Goal: Task Accomplishment & Management: Manage account settings

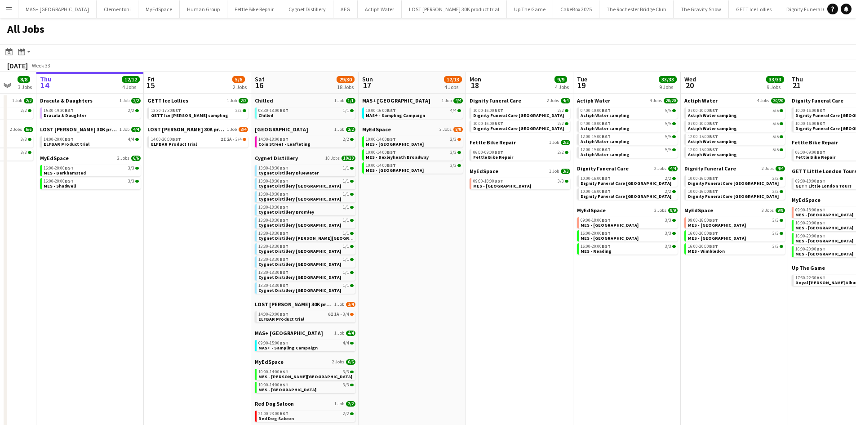
scroll to position [0, 342]
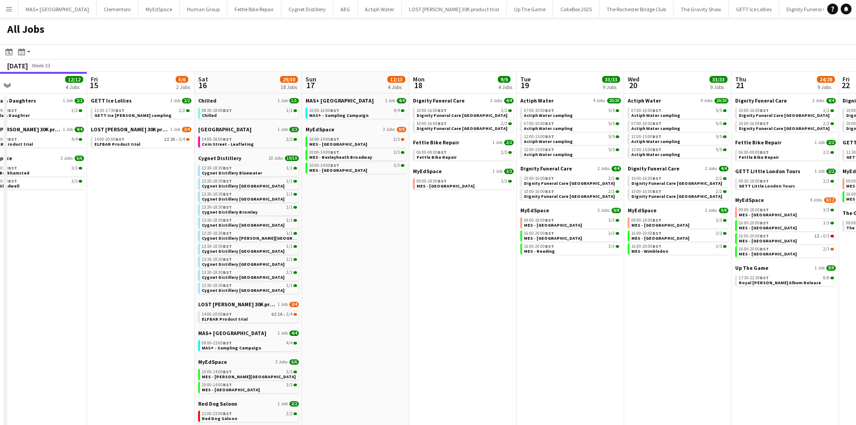
drag, startPoint x: 460, startPoint y: 246, endPoint x: 404, endPoint y: 244, distance: 56.7
click at [404, 244] on app-calendar-viewport "Mon 11 Tue 12 5/5 2 Jobs Wed 13 8/8 3 Jobs Thu 14 12/12 4 Jobs Fri 15 5/6 2 Job…" at bounding box center [428, 311] width 856 height 478
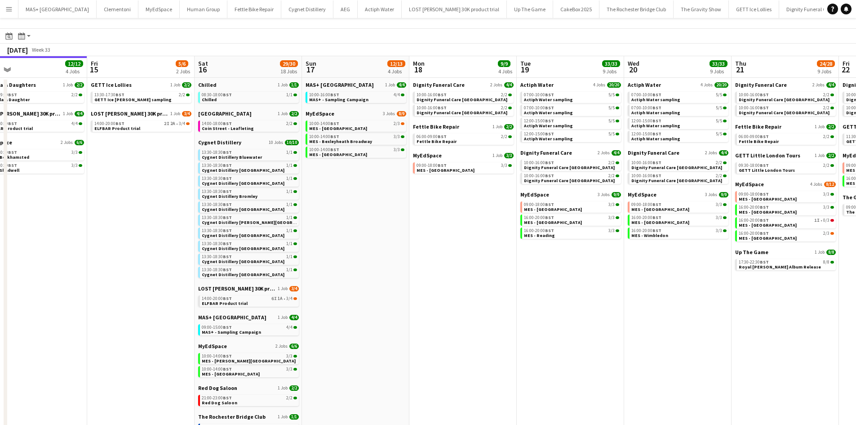
scroll to position [0, 0]
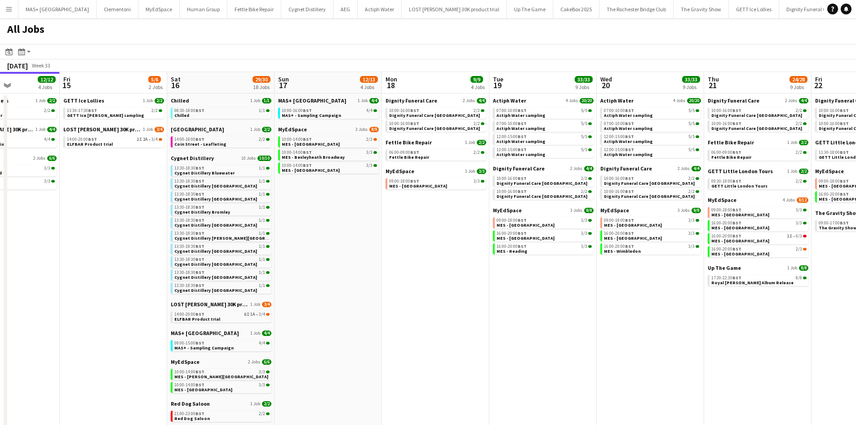
drag, startPoint x: 437, startPoint y: 223, endPoint x: 195, endPoint y: 226, distance: 242.3
click at [195, 226] on app-calendar-viewport "Mon 11 Tue 12 5/5 2 Jobs Wed 13 8/8 3 Jobs Thu 14 12/12 4 Jobs Fri 15 5/6 2 Job…" at bounding box center [428, 311] width 856 height 478
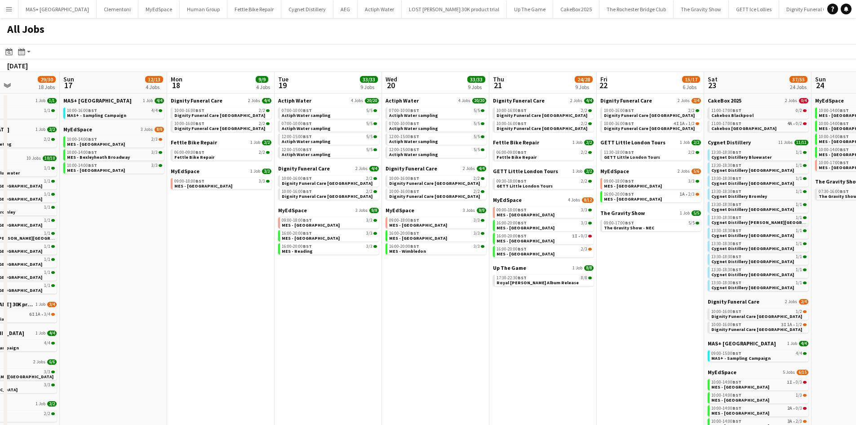
scroll to position [0, 249]
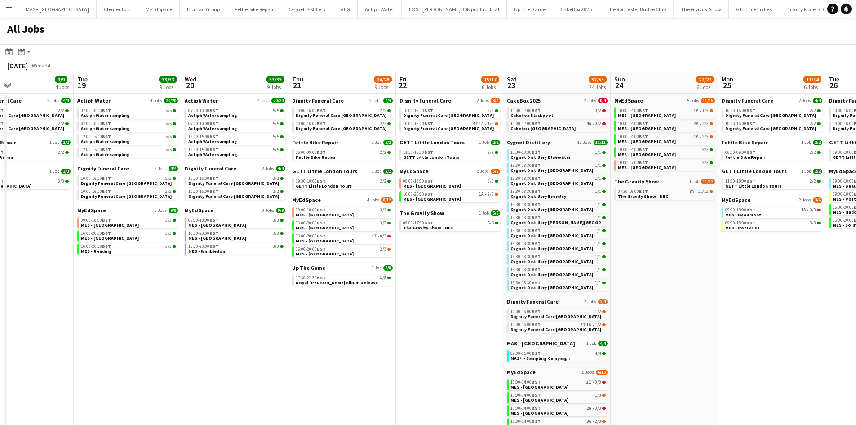
drag, startPoint x: 517, startPoint y: 302, endPoint x: 321, endPoint y: 302, distance: 195.5
click at [321, 302] on app-calendar-viewport "Sat 16 29/30 18 Jobs Sun 17 12/13 4 Jobs Mon 18 9/9 4 Jobs Tue 19 33/33 9 Jobs …" at bounding box center [428, 328] width 856 height 513
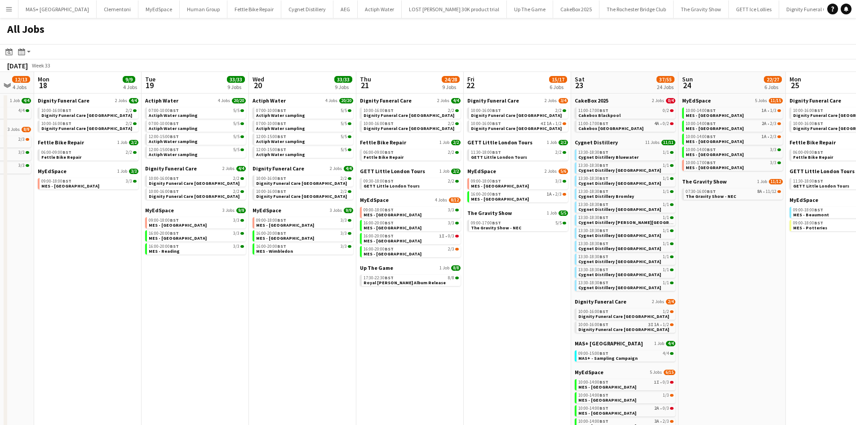
drag, startPoint x: 237, startPoint y: 289, endPoint x: 289, endPoint y: 274, distance: 54.6
click at [305, 289] on app-calendar-viewport "Sat 16 29/30 18 Jobs Sun 17 12/13 4 Jobs Mon 18 9/9 4 Jobs Tue 19 33/33 9 Jobs …" at bounding box center [428, 328] width 856 height 513
click at [187, 177] on div "10:00-16:00 BST 2/2" at bounding box center [196, 178] width 95 height 4
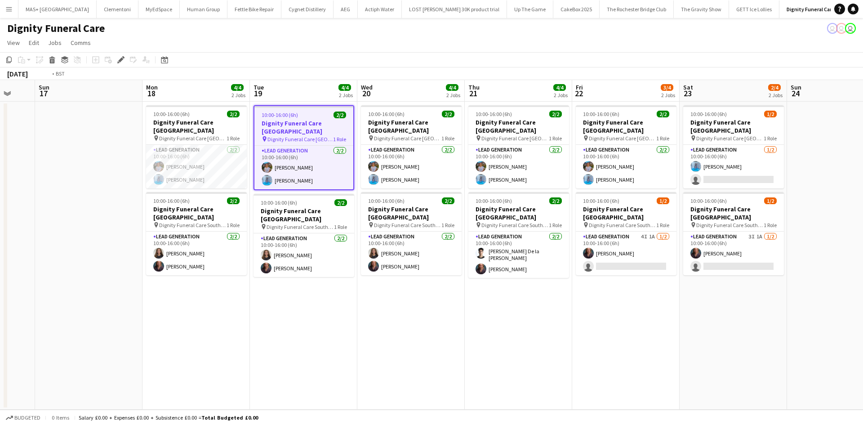
drag, startPoint x: 467, startPoint y: 287, endPoint x: 167, endPoint y: 253, distance: 302.1
click at [167, 254] on app-calendar-viewport "Wed 13 Thu 14 Fri 15 Sat 16 Sun 17 Mon 18 4/4 2 Jobs Tue 19 4/4 2 Jobs Wed 20 4…" at bounding box center [431, 244] width 863 height 329
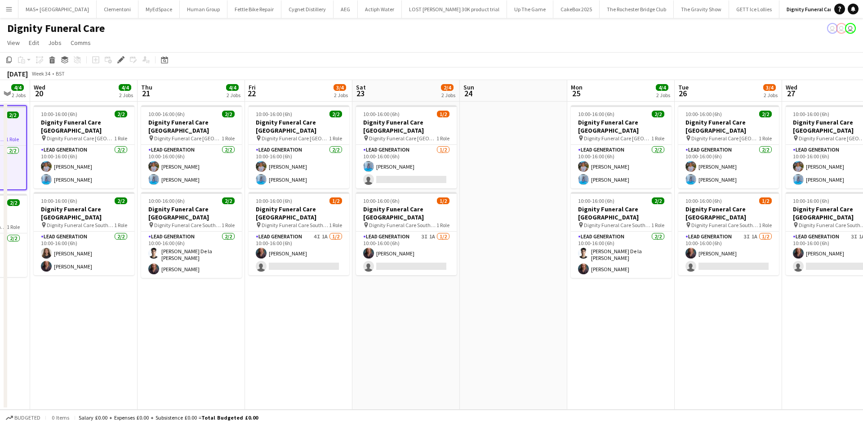
scroll to position [0, 293]
drag, startPoint x: 398, startPoint y: 254, endPoint x: 285, endPoint y: 265, distance: 113.8
click at [285, 265] on app-calendar-viewport "Sun 17 Mon 18 4/4 2 Jobs Tue 19 4/4 2 Jobs Wed 20 4/4 2 Jobs Thu 21 4/4 2 Jobs …" at bounding box center [431, 244] width 863 height 329
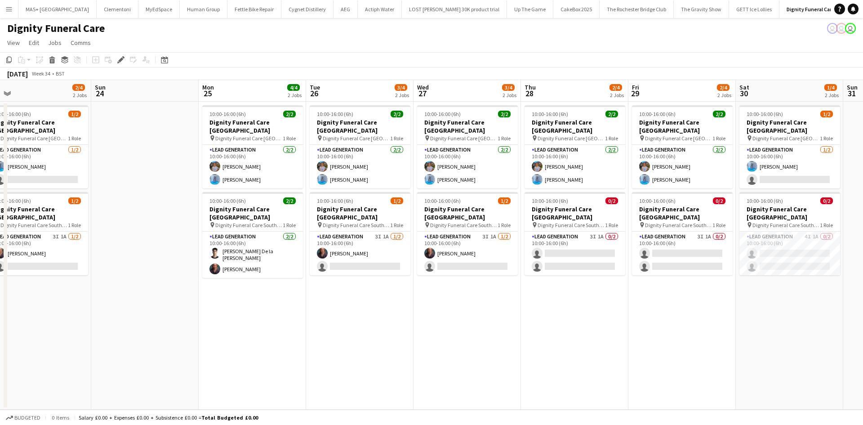
drag, startPoint x: 496, startPoint y: 302, endPoint x: 230, endPoint y: 279, distance: 267.4
click at [230, 279] on app-calendar-viewport "Wed 20 4/4 2 Jobs Thu 21 4/4 2 Jobs Fri 22 3/4 2 Jobs Sat 23 2/4 2 Jobs Sun 24 …" at bounding box center [431, 244] width 863 height 329
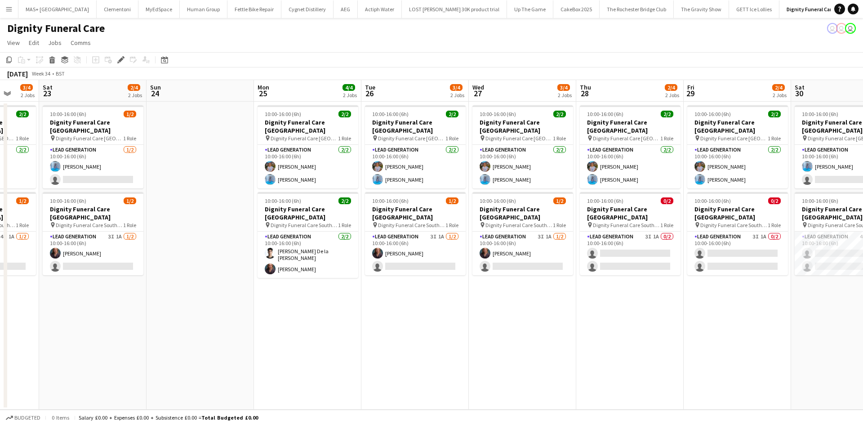
drag, startPoint x: 378, startPoint y: 290, endPoint x: 528, endPoint y: 278, distance: 151.1
click at [700, 293] on app-calendar-viewport "Wed 20 4/4 2 Jobs Thu 21 4/4 2 Jobs Fri 22 3/4 2 Jobs Sat 23 2/4 2 Jobs Sun 24 …" at bounding box center [431, 244] width 863 height 329
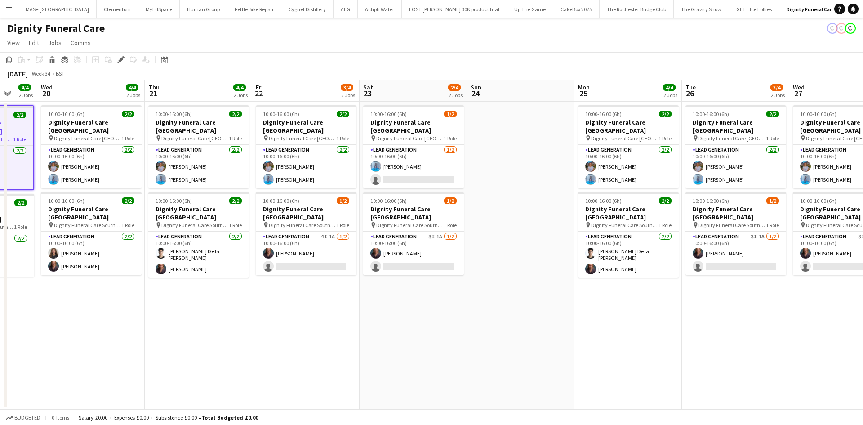
scroll to position [0, 233]
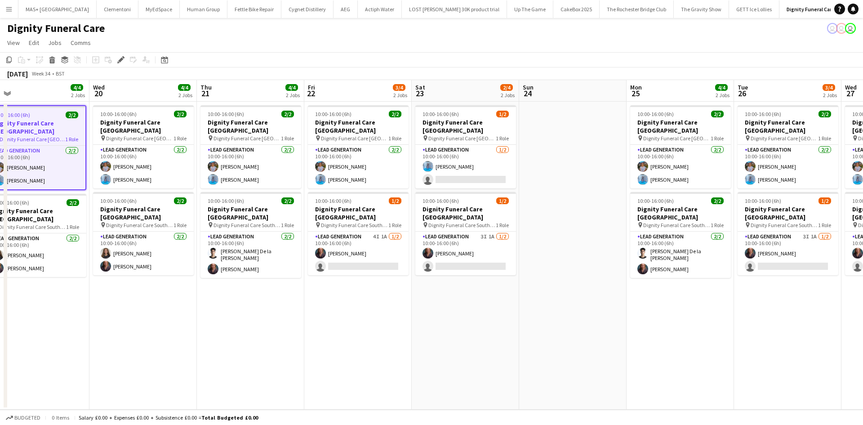
drag, startPoint x: 392, startPoint y: 277, endPoint x: 444, endPoint y: 277, distance: 52.1
click at [444, 277] on app-calendar-viewport "Sun 17 Mon 18 4/4 2 Jobs Tue 19 4/4 2 Jobs Wed 20 4/4 2 Jobs Thu 21 4/4 2 Jobs …" at bounding box center [431, 244] width 863 height 329
click at [331, 232] on app-card-role "Lead Generation 4I 1A 1/2 10:00-16:00 (6h) Nicole Cuthbert single-neutral-actio…" at bounding box center [358, 253] width 101 height 44
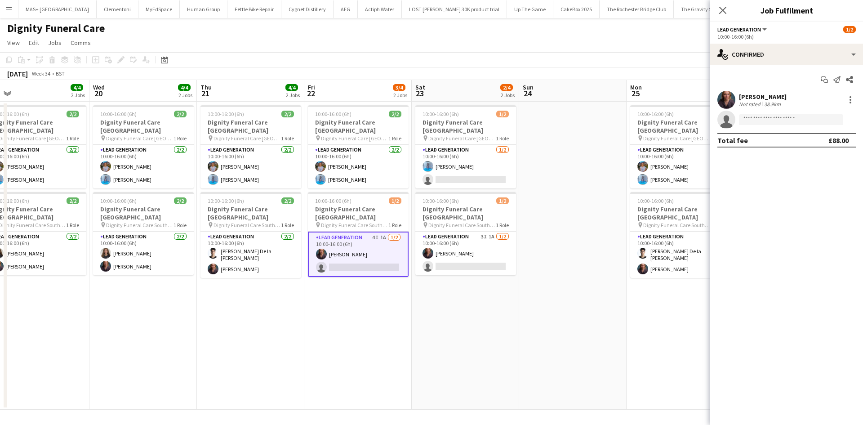
click at [586, 259] on app-date-cell at bounding box center [572, 256] width 107 height 308
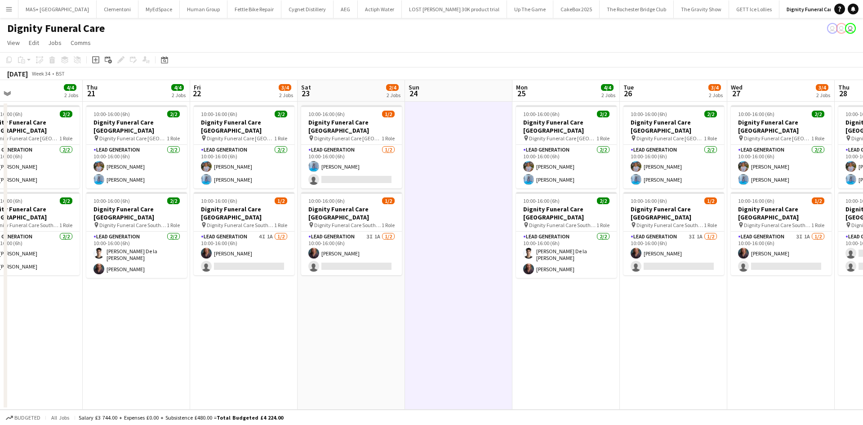
drag, startPoint x: 341, startPoint y: 245, endPoint x: 545, endPoint y: 262, distance: 204.7
click at [545, 262] on app-calendar-viewport "Mon 18 4/4 2 Jobs Tue 19 4/4 2 Jobs Wed 20 4/4 2 Jobs Thu 21 4/4 2 Jobs Fri 22 …" at bounding box center [431, 244] width 863 height 329
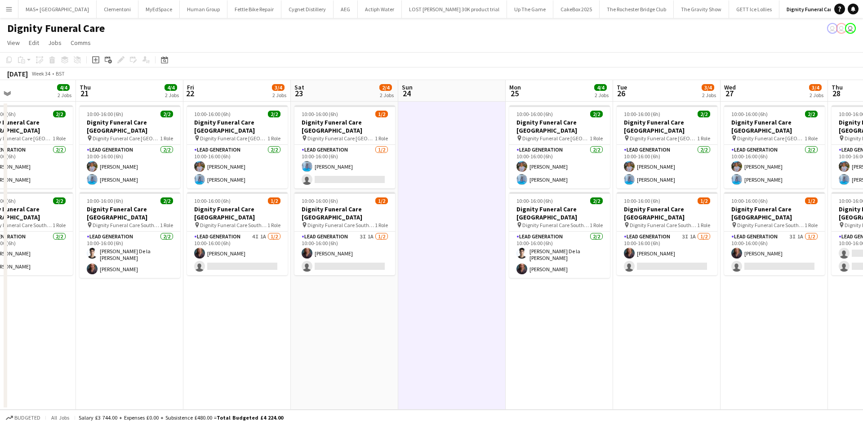
drag, startPoint x: 790, startPoint y: 271, endPoint x: 459, endPoint y: 273, distance: 330.8
click at [459, 273] on app-calendar-viewport "Mon 18 4/4 2 Jobs Tue 19 4/4 2 Jobs Wed 20 4/4 2 Jobs Thu 21 4/4 2 Jobs Fri 22 …" at bounding box center [431, 244] width 863 height 329
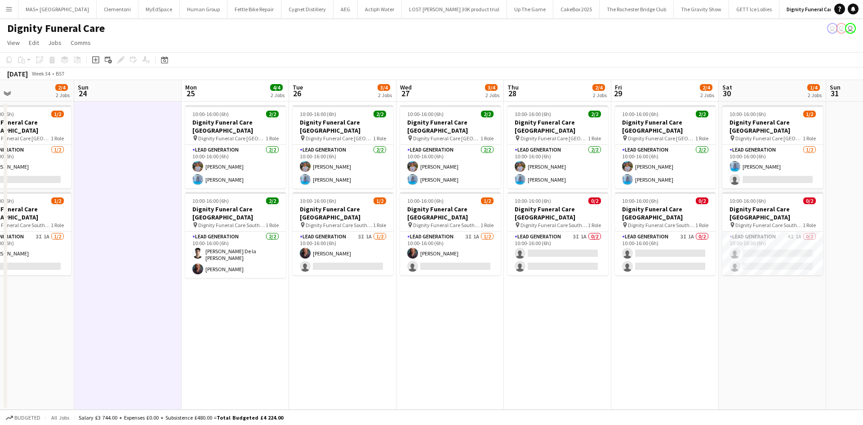
scroll to position [0, 364]
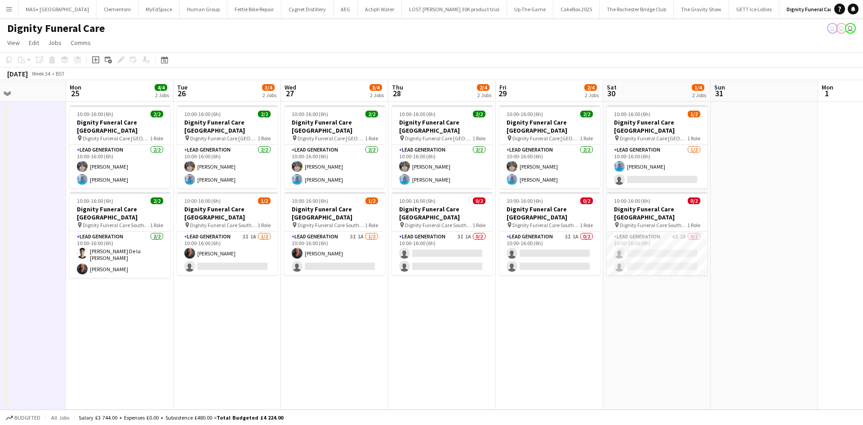
drag, startPoint x: 690, startPoint y: 275, endPoint x: 575, endPoint y: 276, distance: 115.5
click at [575, 276] on app-calendar-viewport "Thu 21 4/4 2 Jobs Fri 22 3/4 2 Jobs Sat 23 2/4 2 Jobs Sun 24 Mon 25 4/4 2 Jobs …" at bounding box center [431, 244] width 863 height 329
click at [461, 231] on app-card-role "Lead Generation 3I 1A 0/2 10:00-16:00 (6h) single-neutral-actions single-neutra…" at bounding box center [442, 253] width 101 height 44
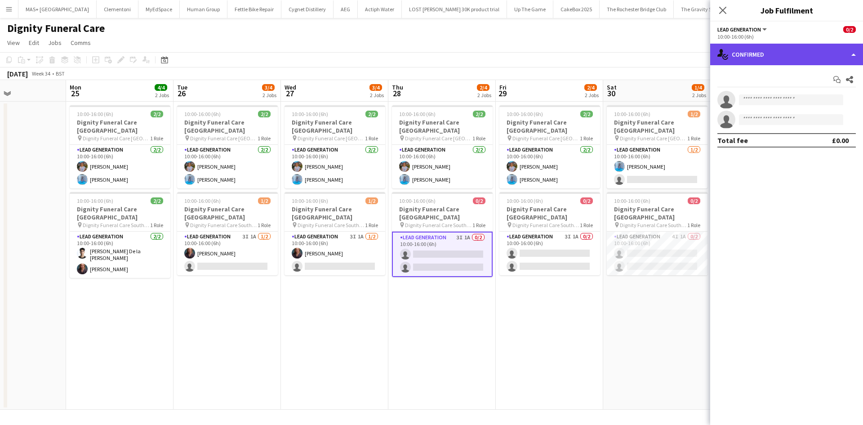
click at [733, 58] on div "single-neutral-actions-check-2 Confirmed" at bounding box center [786, 55] width 153 height 22
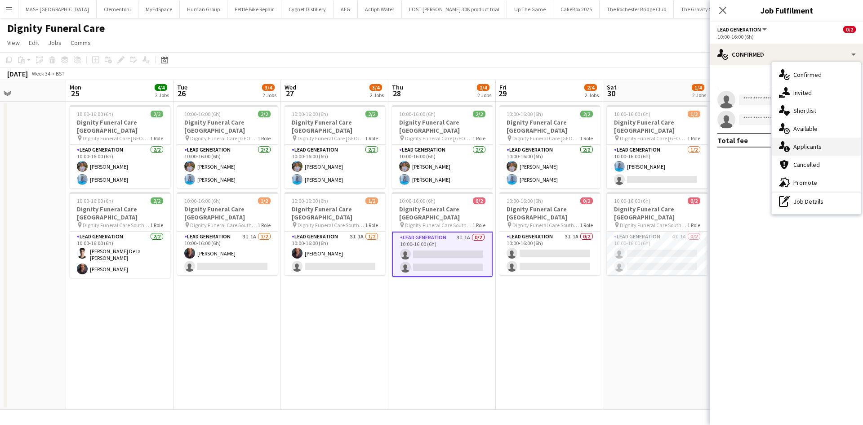
click at [804, 151] on div "single-neutral-actions-information Applicants" at bounding box center [816, 147] width 89 height 18
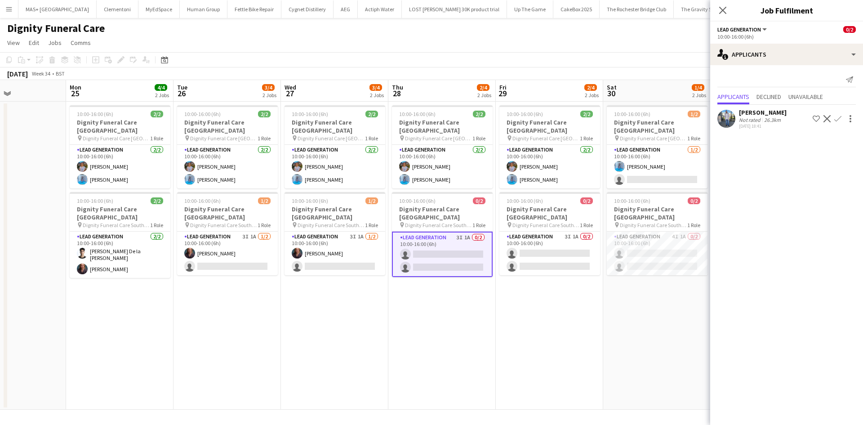
click at [780, 124] on div "30-07-2025 18:41" at bounding box center [763, 126] width 48 height 6
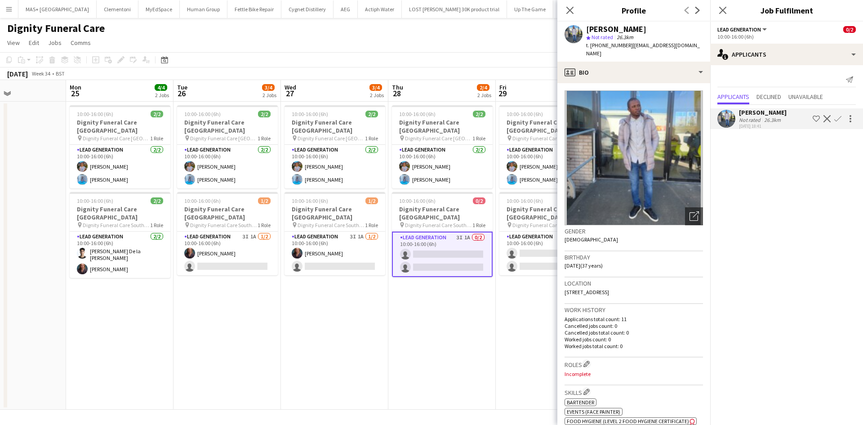
click at [773, 118] on div "26.3km" at bounding box center [772, 119] width 20 height 7
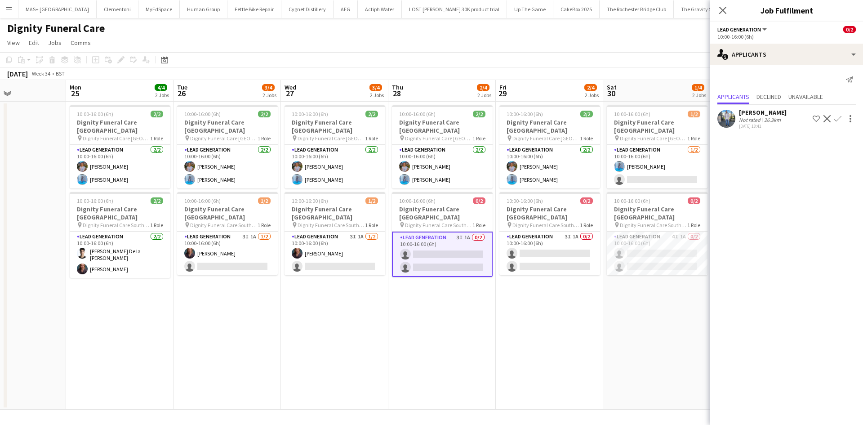
click at [440, 329] on app-date-cell "10:00-16:00 (6h) 2/2 Dignity Funeral Care Aberdeen pin Dignity Funeral Care Abe…" at bounding box center [441, 256] width 107 height 308
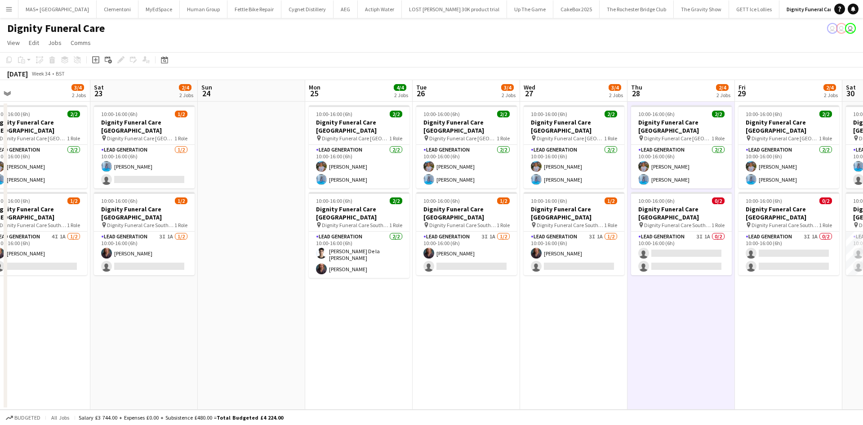
drag, startPoint x: 203, startPoint y: 281, endPoint x: 628, endPoint y: 309, distance: 426.1
click at [702, 320] on app-calendar-viewport "Thu 21 4/4 2 Jobs Fri 22 3/4 2 Jobs Sat 23 2/4 2 Jobs Sun 24 Mon 25 4/4 2 Jobs …" at bounding box center [431, 244] width 863 height 329
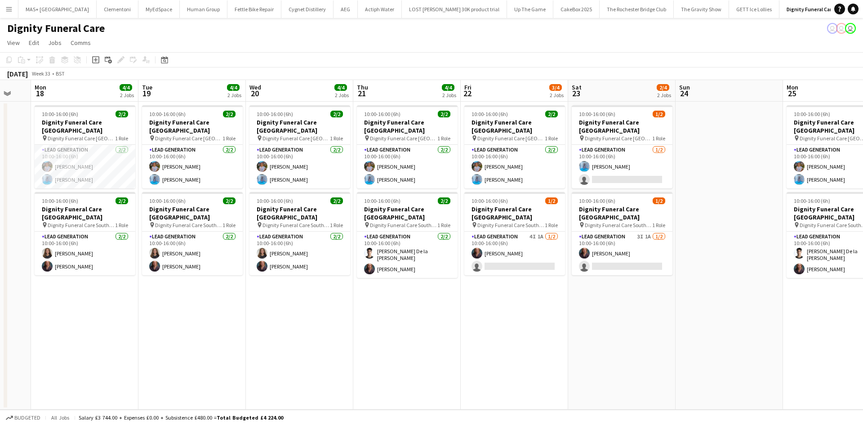
scroll to position [0, 262]
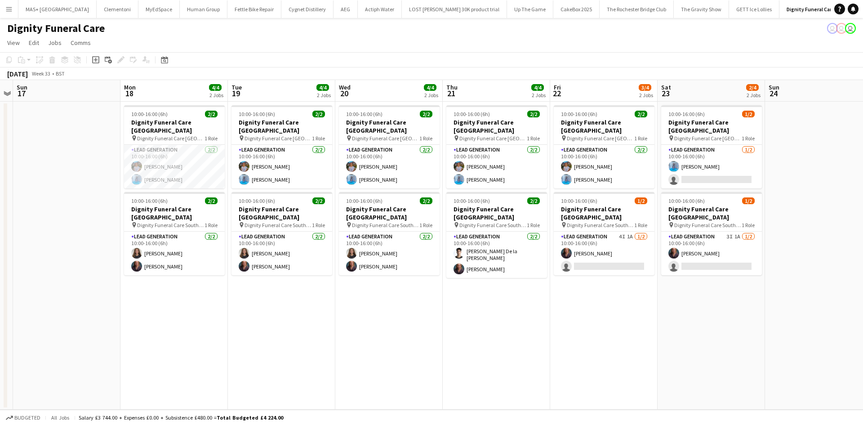
drag, startPoint x: 385, startPoint y: 306, endPoint x: 591, endPoint y: 301, distance: 206.8
click at [628, 306] on app-calendar-viewport "Fri 15 Sat 16 Sun 17 Mon 18 4/4 2 Jobs Tue 19 4/4 2 Jobs Wed 20 4/4 2 Jobs Thu …" at bounding box center [431, 244] width 863 height 329
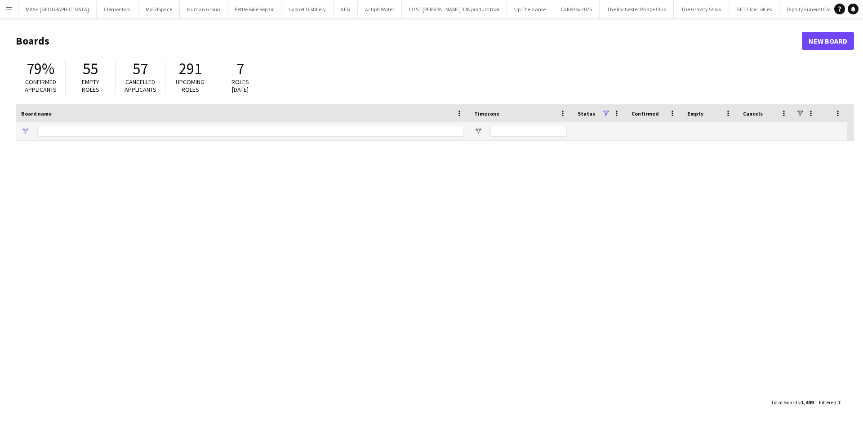
type input "**********"
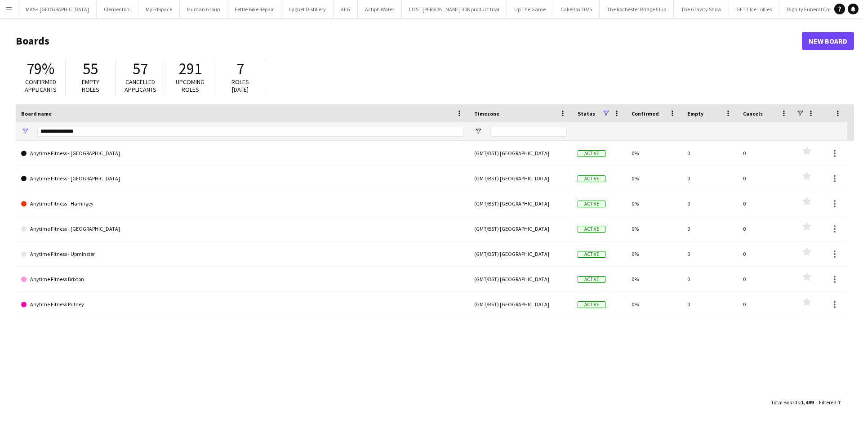
click at [4, 8] on button "Menu" at bounding box center [9, 9] width 18 height 18
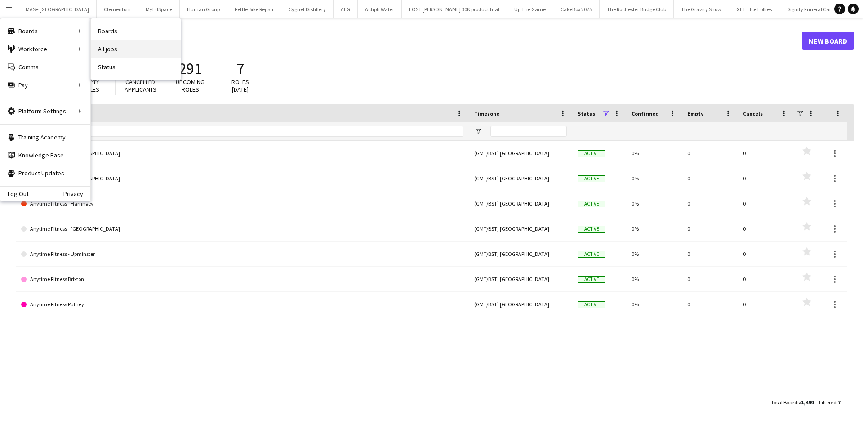
click at [102, 46] on link "All jobs" at bounding box center [136, 49] width 90 height 18
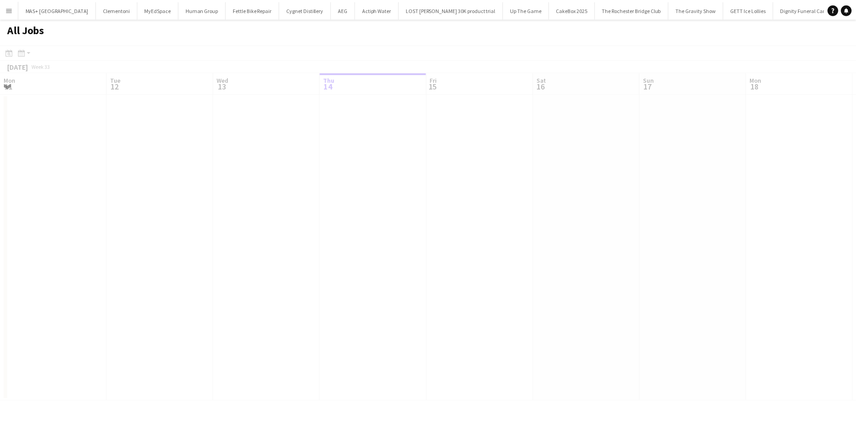
scroll to position [0, 215]
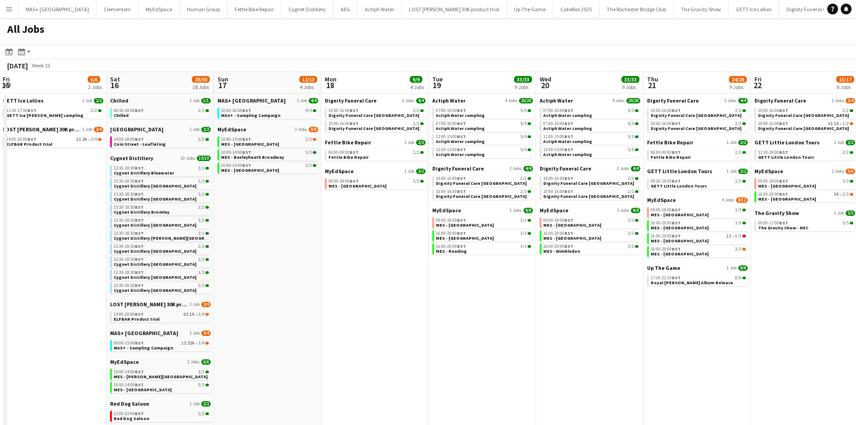
drag, startPoint x: 466, startPoint y: 259, endPoint x: 356, endPoint y: 258, distance: 109.2
click at [250, 259] on app-calendar-viewport "Mon 11 Tue 12 5/5 2 Jobs Wed 13 8/8 3 Jobs Thu 14 12/12 4 Jobs Fri 15 5/6 2 Job…" at bounding box center [428, 311] width 856 height 478
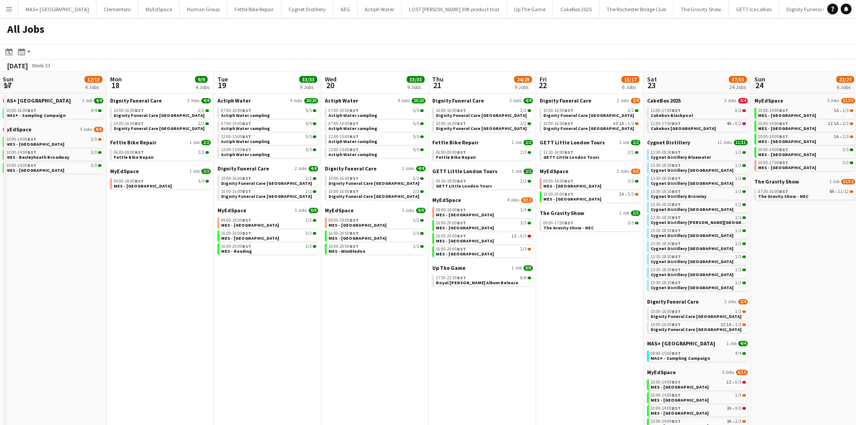
scroll to position [0, 308]
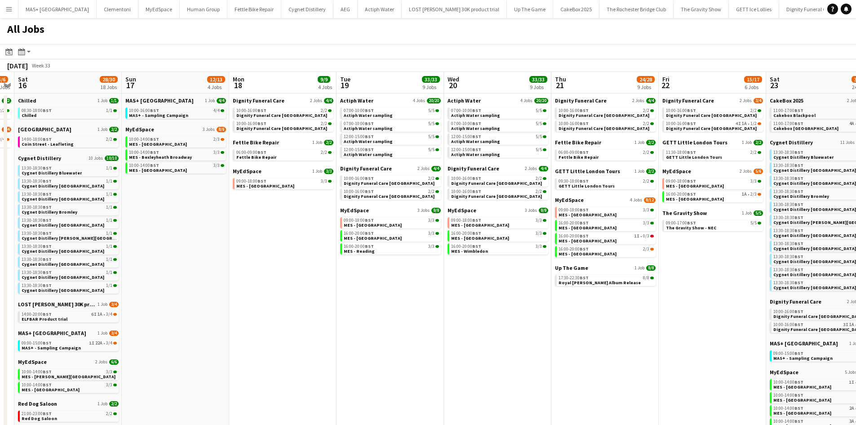
drag, startPoint x: 383, startPoint y: 258, endPoint x: 291, endPoint y: 258, distance: 92.1
click at [291, 258] on app-calendar-viewport "Wed 13 8/8 3 Jobs Thu 14 12/12 4 Jobs Fri 15 5/6 2 Jobs Sat 16 28/30 18 Jobs Su…" at bounding box center [428, 311] width 856 height 478
click at [380, 192] on div "10:00-16:00 BST 2/2" at bounding box center [391, 191] width 95 height 4
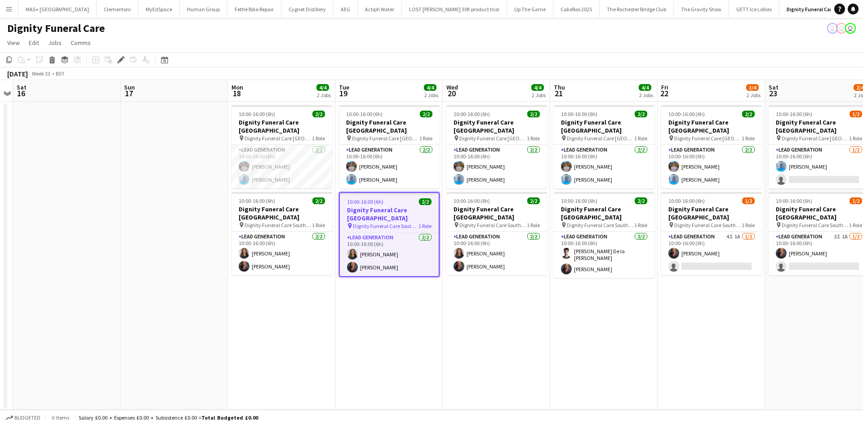
scroll to position [0, 375]
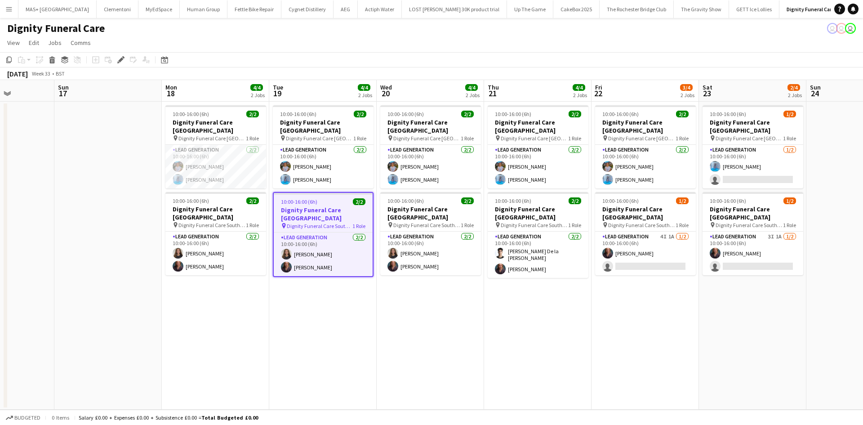
drag, startPoint x: 448, startPoint y: 332, endPoint x: 382, endPoint y: 326, distance: 66.3
click at [382, 326] on app-calendar-viewport "Wed 13 Thu 14 Fri 15 Sat 16 Sun 17 Mon 18 4/4 2 Jobs Tue 19 4/4 2 Jobs Wed 20 4…" at bounding box center [431, 244] width 863 height 329
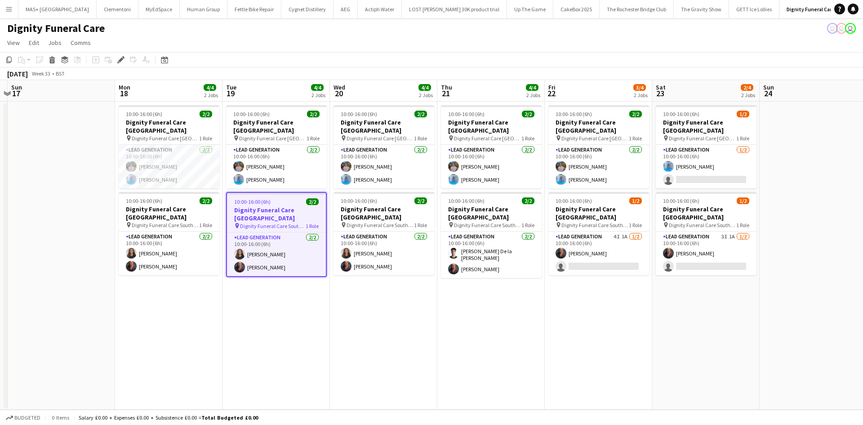
scroll to position [0, 437]
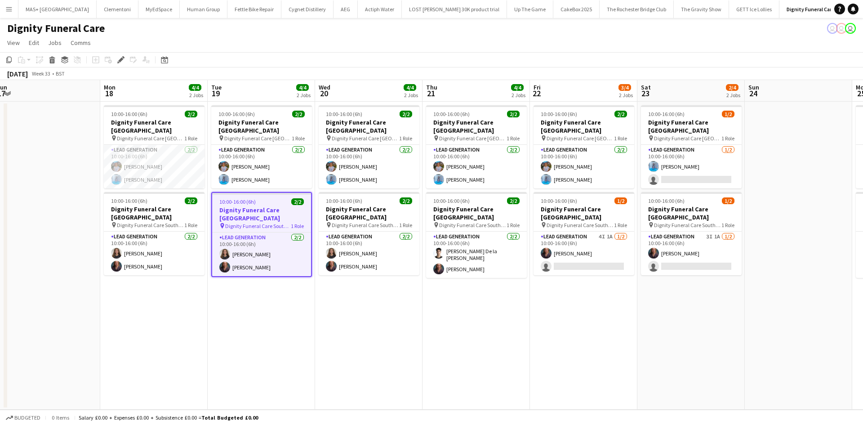
drag, startPoint x: 469, startPoint y: 305, endPoint x: 407, endPoint y: 305, distance: 61.6
click at [407, 305] on app-calendar-viewport "Wed 13 Thu 14 Fri 15 Sat 16 Sun 17 Mon 18 4/4 2 Jobs Tue 19 4/4 2 Jobs Wed 20 4…" at bounding box center [431, 244] width 863 height 329
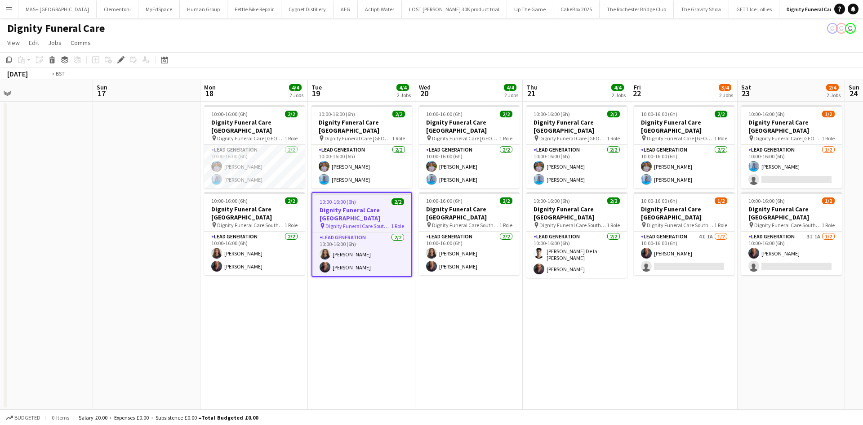
drag, startPoint x: 679, startPoint y: 291, endPoint x: 490, endPoint y: 283, distance: 188.5
click at [261, 266] on app-calendar-viewport "Wed 13 Thu 14 Fri 15 Sat 16 Sun 17 Mon 18 4/4 2 Jobs Tue 19 4/4 2 Jobs Wed 20 4…" at bounding box center [431, 244] width 863 height 329
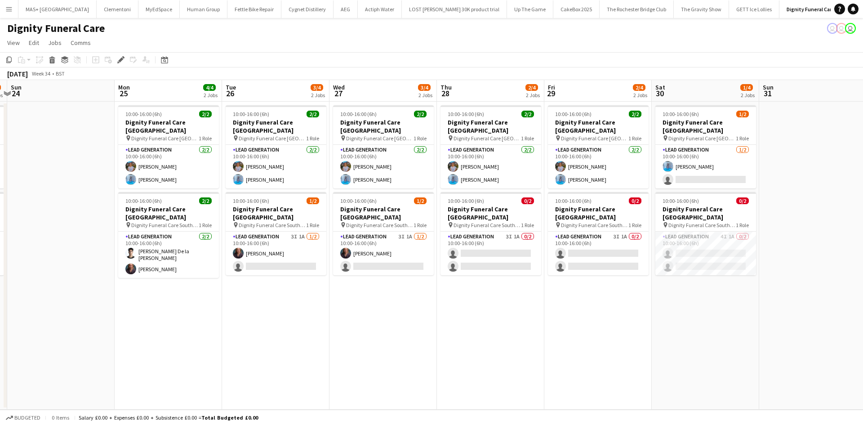
scroll to position [0, 323]
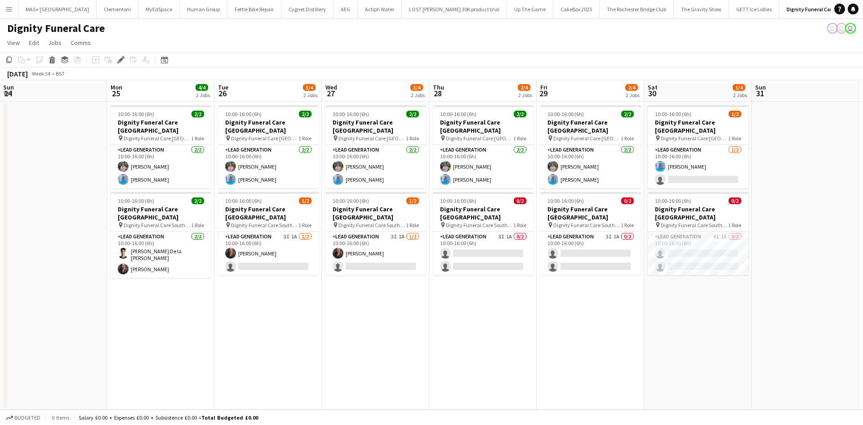
drag, startPoint x: 489, startPoint y: 280, endPoint x: 482, endPoint y: 280, distance: 7.6
click at [482, 280] on app-calendar-viewport "Thu 21 4/4 2 Jobs Fri 22 3/4 2 Jobs Sat 23 2/4 2 Jobs Sun 24 Mon 25 4/4 2 Jobs …" at bounding box center [431, 244] width 863 height 329
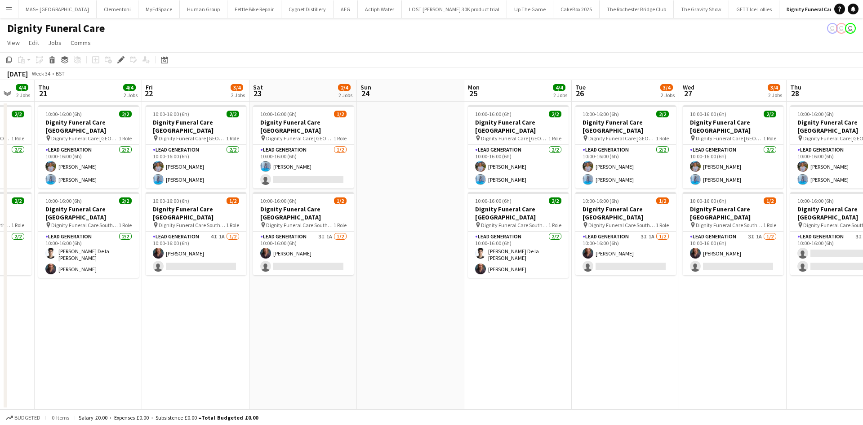
drag, startPoint x: 267, startPoint y: 284, endPoint x: 625, endPoint y: 282, distance: 357.3
click at [625, 282] on app-calendar-viewport "Tue 19 4/4 2 Jobs Wed 20 4/4 2 Jobs Thu 21 4/4 2 Jobs Fri 22 3/4 2 Jobs Sat 23 …" at bounding box center [431, 244] width 863 height 329
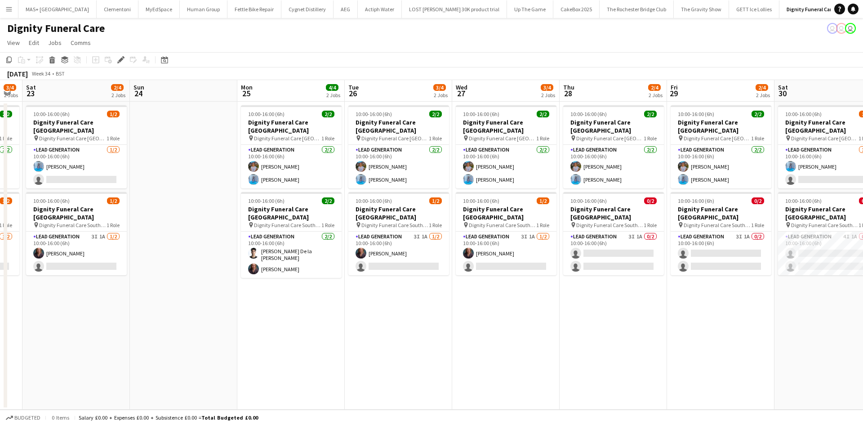
scroll to position [0, 409]
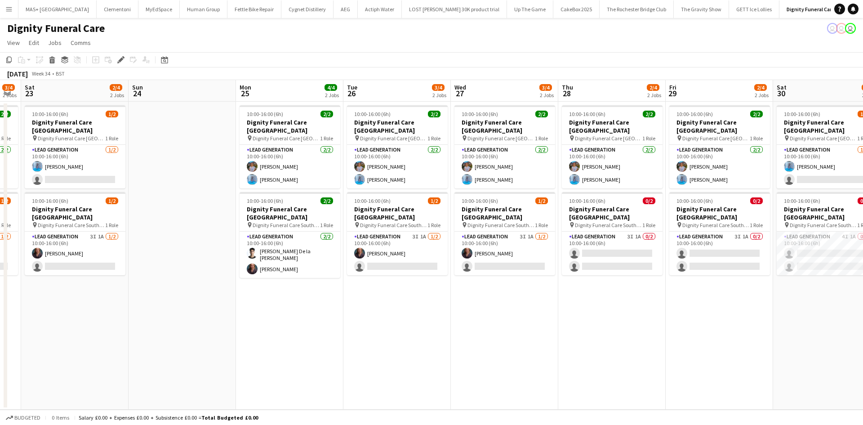
drag, startPoint x: 645, startPoint y: 303, endPoint x: 417, endPoint y: 312, distance: 228.5
click at [417, 312] on app-calendar-viewport "Tue 19 4/4 2 Jobs Wed 20 4/4 2 Jobs Thu 21 4/4 2 Jobs Fri 22 3/4 2 Jobs Sat 23 …" at bounding box center [431, 244] width 863 height 329
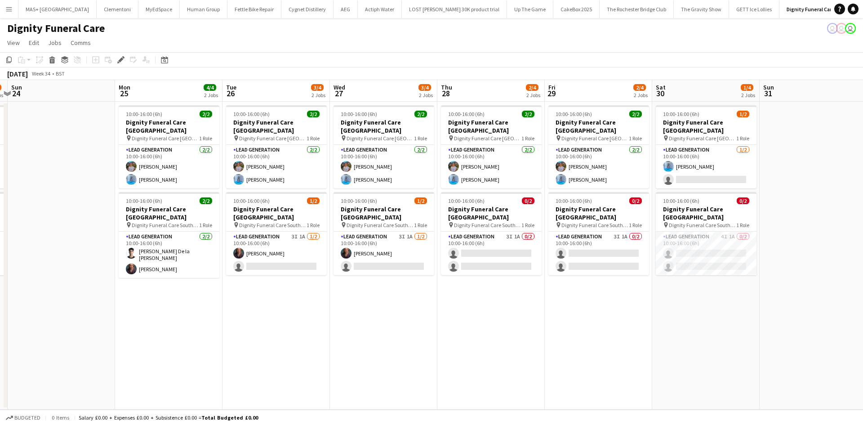
scroll to position [0, 366]
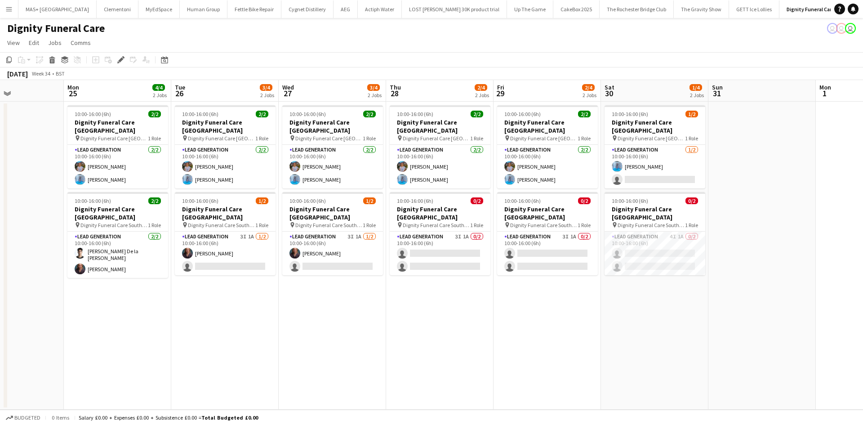
drag, startPoint x: 629, startPoint y: 293, endPoint x: 457, endPoint y: 302, distance: 172.3
click at [457, 302] on app-calendar-viewport "Thu 21 4/4 2 Jobs Fri 22 3/4 2 Jobs Sat 23 2/4 2 Jobs Sun 24 Mon 25 4/4 2 Jobs …" at bounding box center [431, 244] width 863 height 329
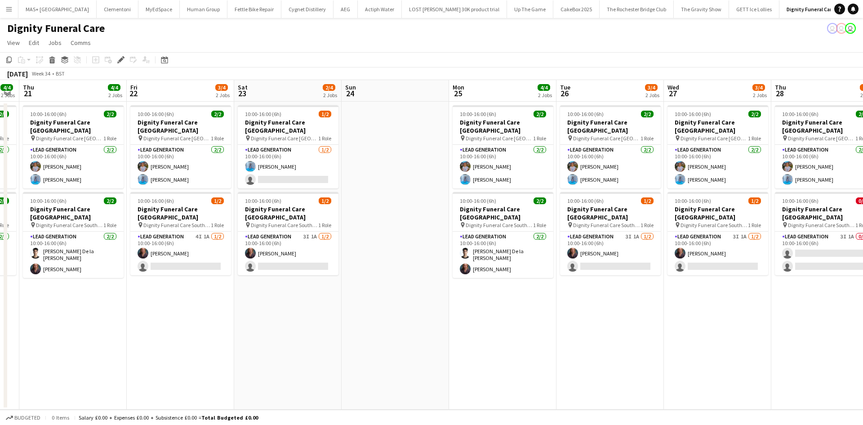
drag, startPoint x: 611, startPoint y: 294, endPoint x: 822, endPoint y: 274, distance: 212.2
click at [822, 274] on app-calendar-viewport "Mon 18 4/4 2 Jobs Tue 19 4/4 2 Jobs Wed 20 4/4 2 Jobs Thu 21 4/4 2 Jobs Fri 22 …" at bounding box center [431, 244] width 863 height 329
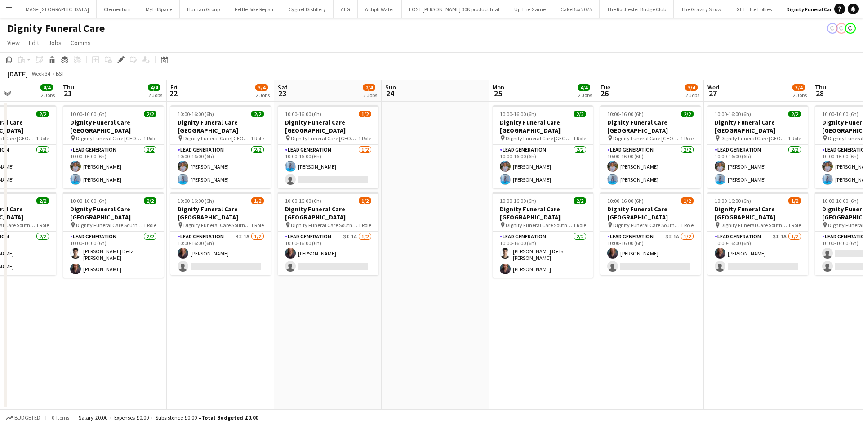
drag, startPoint x: 553, startPoint y: 299, endPoint x: 588, endPoint y: 298, distance: 35.1
click at [588, 298] on app-calendar-viewport "Mon 18 4/4 2 Jobs Tue 19 4/4 2 Jobs Wed 20 4/4 2 Jobs Thu 21 4/4 2 Jobs Fri 22 …" at bounding box center [431, 244] width 863 height 329
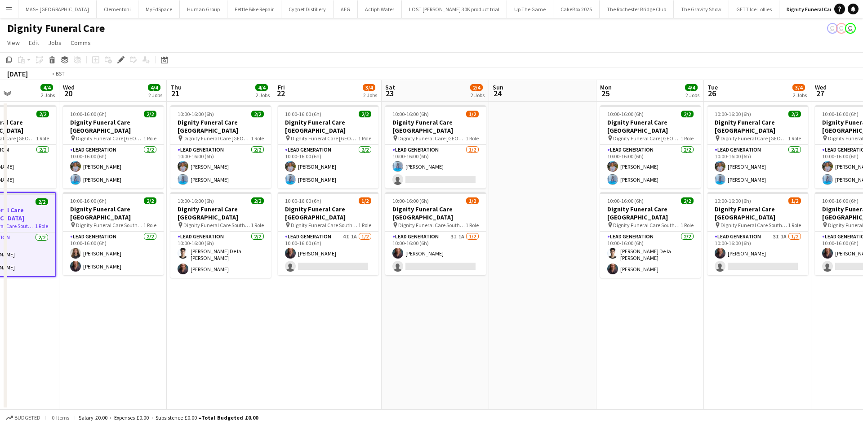
scroll to position [0, 262]
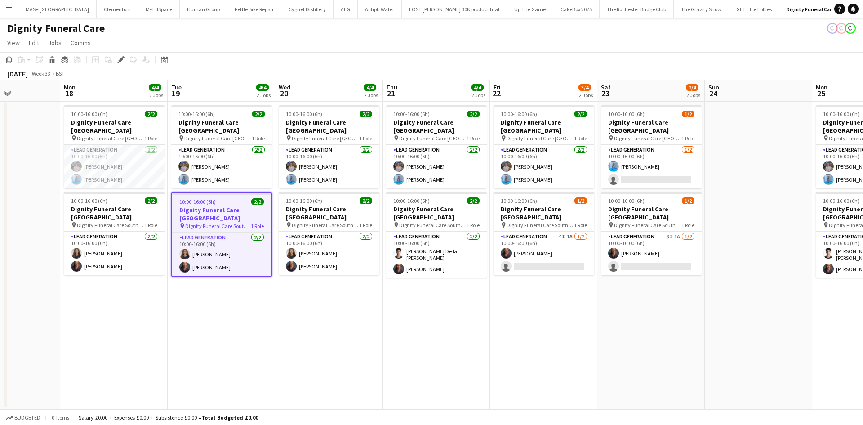
drag, startPoint x: 350, startPoint y: 304, endPoint x: 566, endPoint y: 302, distance: 215.7
click at [566, 302] on app-calendar-viewport "Fri 15 Sat 16 Sun 17 Mon 18 4/4 2 Jobs Tue 19 4/4 2 Jobs Wed 20 4/4 2 Jobs Thu …" at bounding box center [431, 244] width 863 height 329
click at [110, 264] on app-card-role "Lead Generation 2/2 10:00-16:00 (6h) Katie Mills Nicole Cuthbert" at bounding box center [114, 253] width 101 height 44
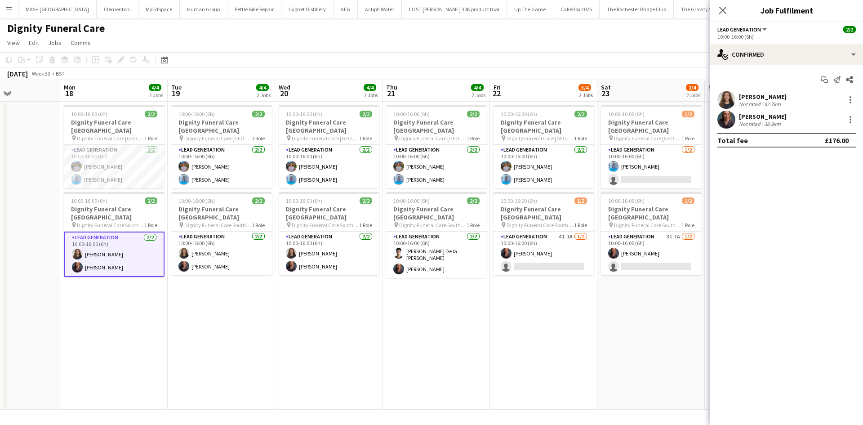
click at [738, 113] on div "Nicole Cuthbert Not rated 38.9km" at bounding box center [786, 120] width 153 height 18
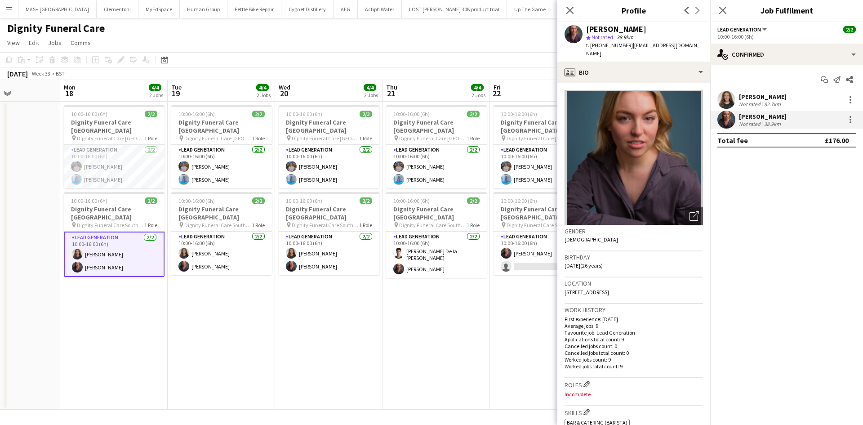
click at [774, 101] on div "82.7km" at bounding box center [772, 104] width 20 height 7
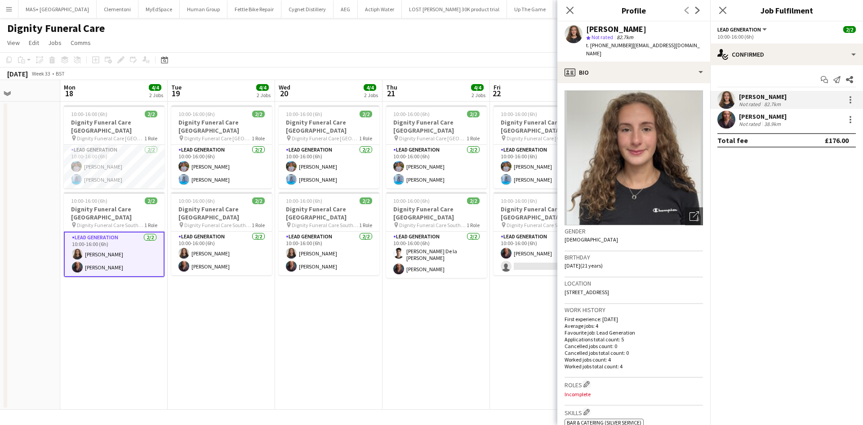
click at [769, 126] on div "38.9km" at bounding box center [772, 123] width 20 height 7
